Goal: Information Seeking & Learning: Learn about a topic

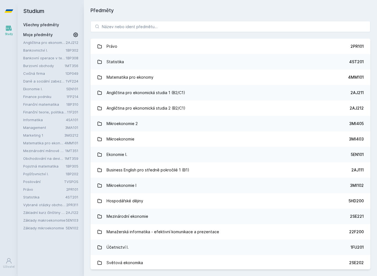
click at [124, 68] on link "Statistika 4ST201" at bounding box center [231, 61] width 280 height 15
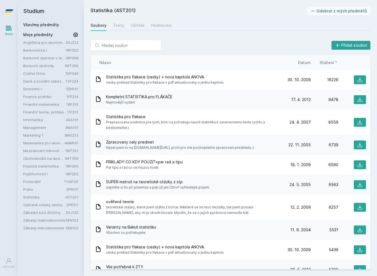
click at [159, 19] on div "Statistika (4ST201) Odebrat z mých předmětů [GEOGRAPHIC_DATA] Testy Učitelé Hod…" at bounding box center [231, 138] width 280 height 263
click at [160, 26] on div "Hodnocení" at bounding box center [161, 26] width 20 height 6
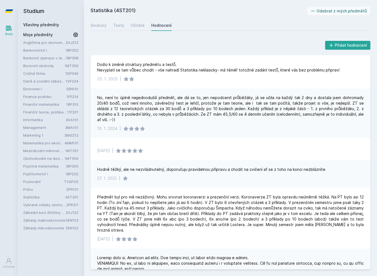
click at [36, 12] on h2 "Studium" at bounding box center [50, 11] width 55 height 22
click at [10, 14] on icon at bounding box center [8, 11] width 9 height 22
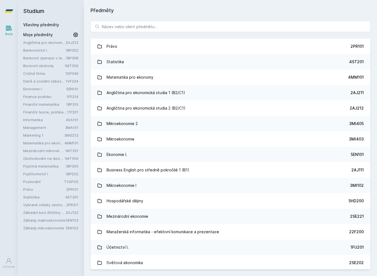
click at [167, 62] on link "Statistika 4ST201" at bounding box center [231, 61] width 280 height 15
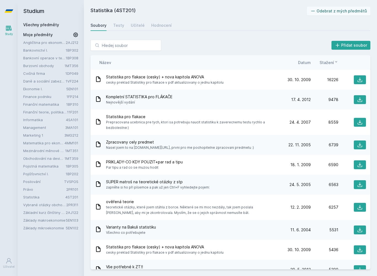
click at [131, 23] on div "Učitelé" at bounding box center [138, 26] width 14 height 6
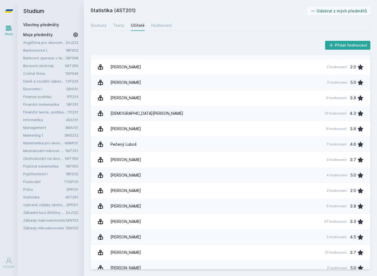
scroll to position [545, 0]
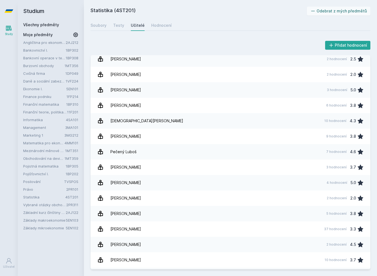
click at [194, 136] on link "[PERSON_NAME] 9 hodnocení 3.8" at bounding box center [231, 136] width 280 height 15
